Goal: Transaction & Acquisition: Purchase product/service

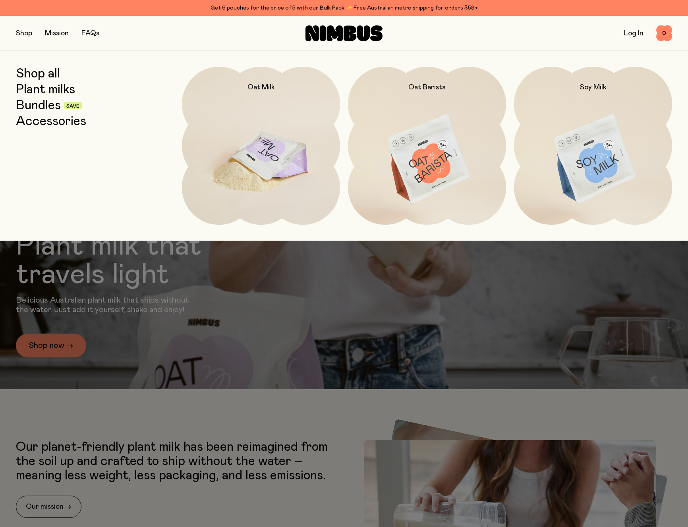
scroll to position [384, 0]
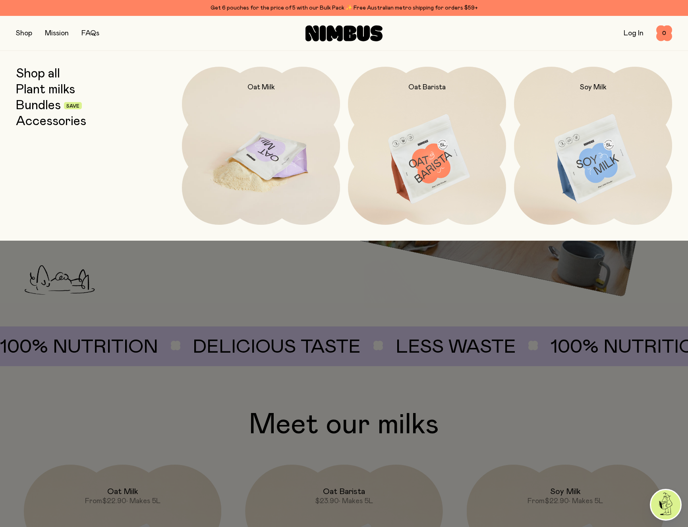
click at [280, 151] on img at bounding box center [261, 160] width 158 height 186
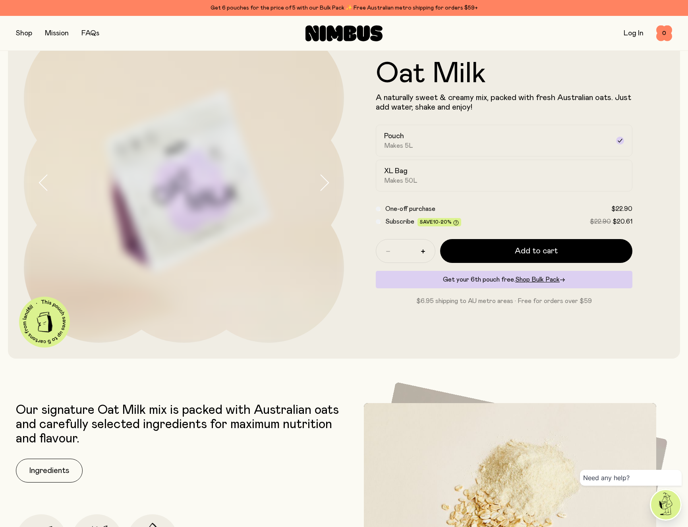
scroll to position [55, 0]
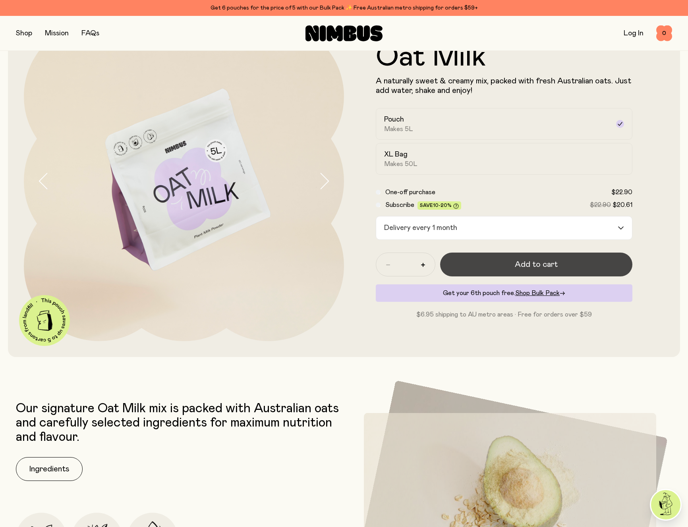
click at [546, 270] on button "Add to cart" at bounding box center [536, 265] width 192 height 24
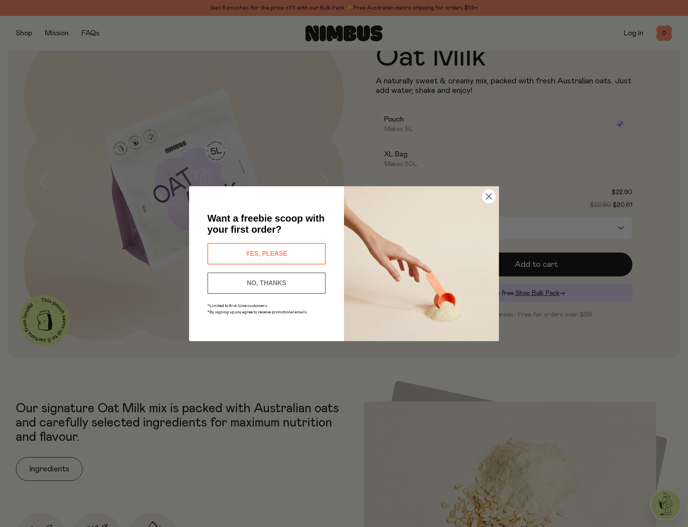
scroll to position [0, 0]
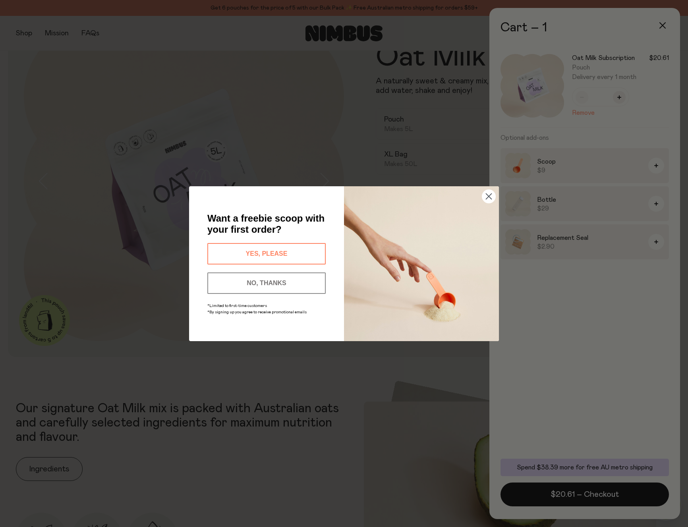
click at [234, 279] on button "NO, THANKS" at bounding box center [266, 283] width 118 height 21
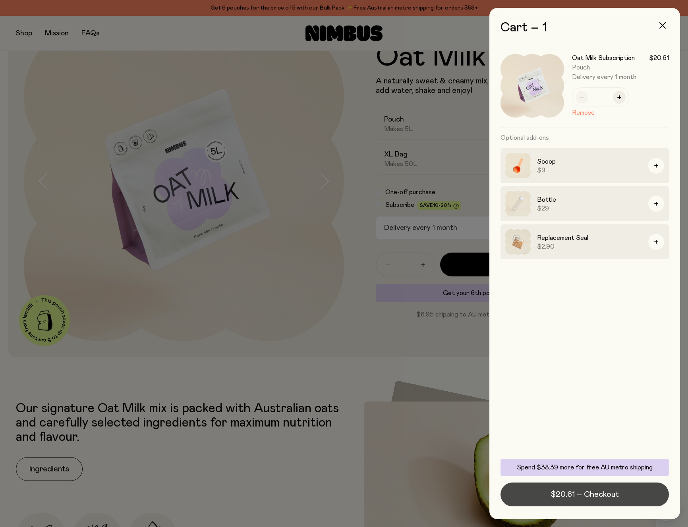
click at [582, 501] on button "$20.61 – Checkout" at bounding box center [585, 495] width 168 height 24
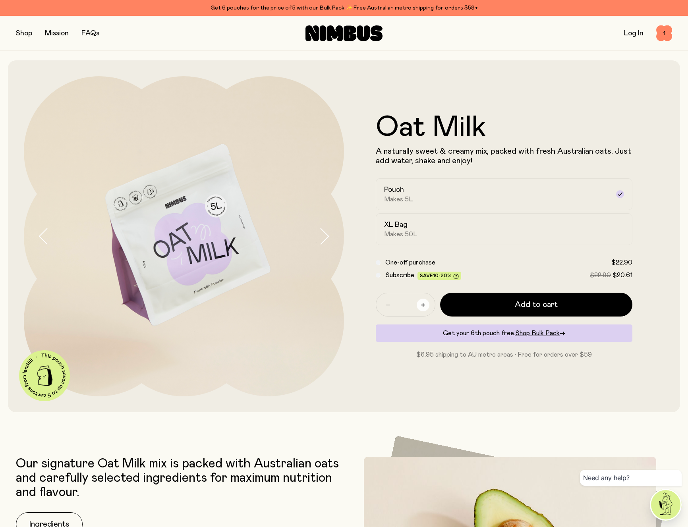
click at [423, 304] on icon "button" at bounding box center [423, 305] width 4 height 4
type input "*"
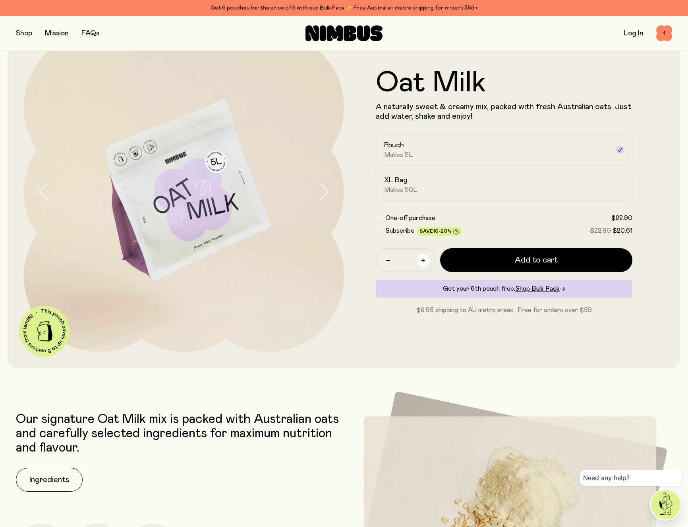
scroll to position [45, 0]
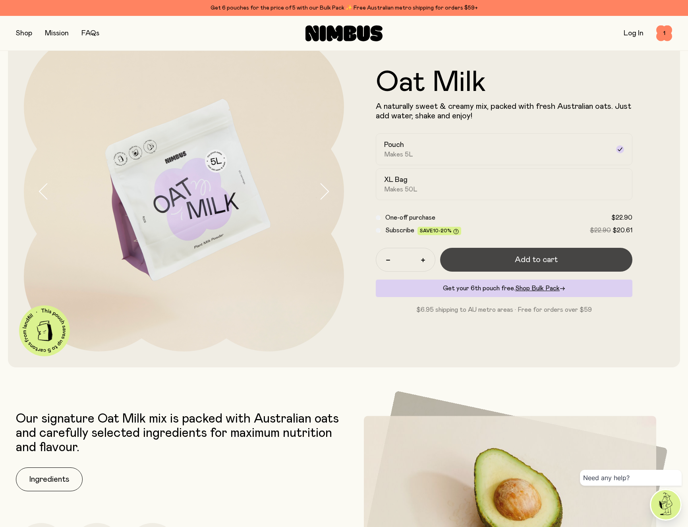
click at [532, 259] on span "Add to cart" at bounding box center [536, 259] width 43 height 11
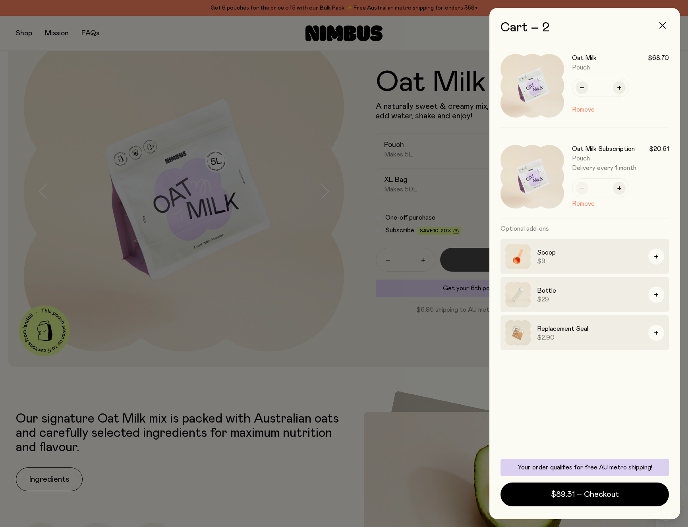
scroll to position [0, 0]
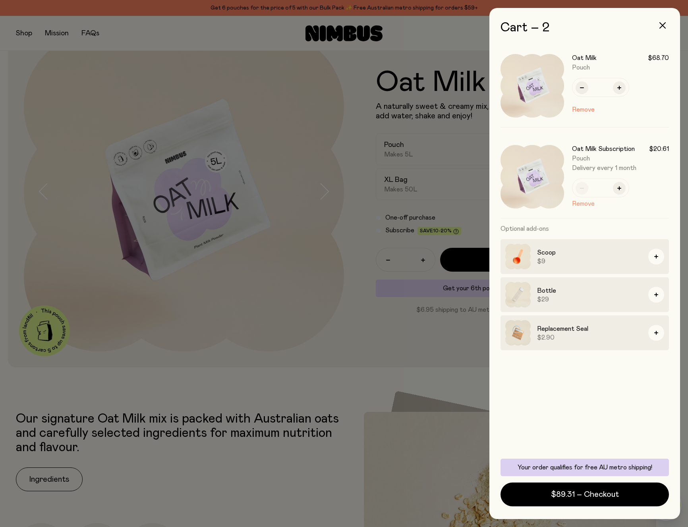
click at [584, 205] on button "Remove" at bounding box center [583, 204] width 23 height 10
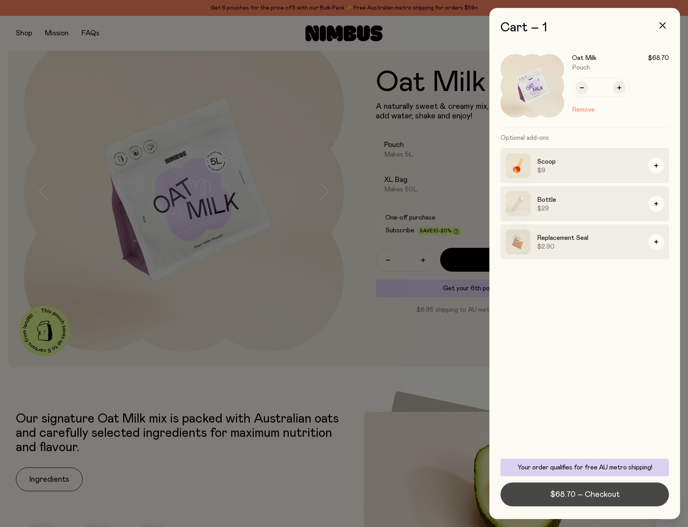
click at [579, 495] on span "$68.70 – Checkout" at bounding box center [585, 494] width 70 height 11
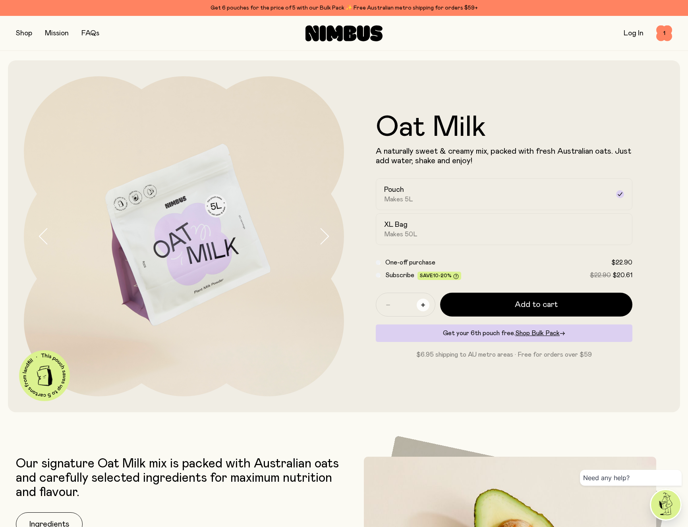
click at [419, 304] on button "button" at bounding box center [423, 305] width 13 height 13
type input "*"
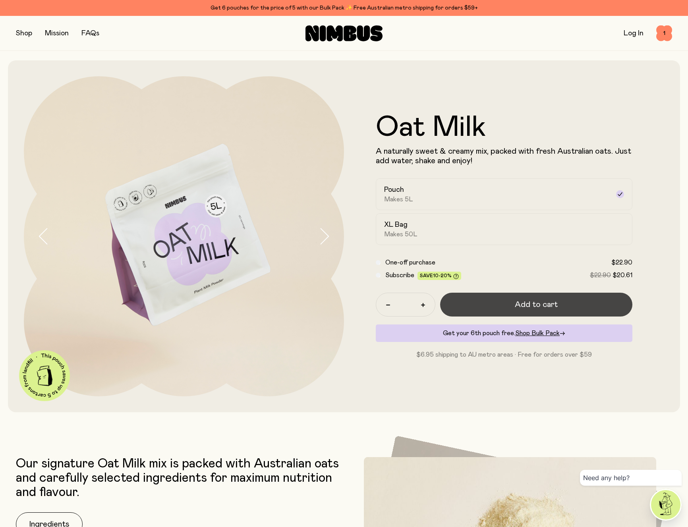
click at [521, 304] on span "Add to cart" at bounding box center [536, 304] width 43 height 11
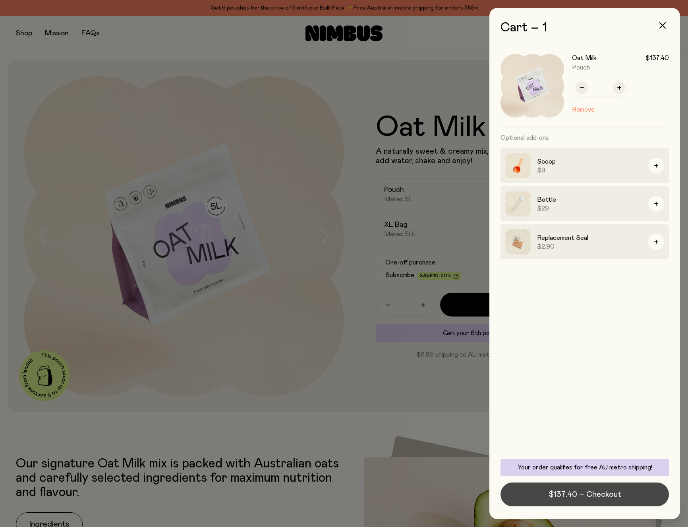
click at [559, 493] on span "$137.40 – Checkout" at bounding box center [585, 494] width 73 height 11
